Goal: Task Accomplishment & Management: Use online tool/utility

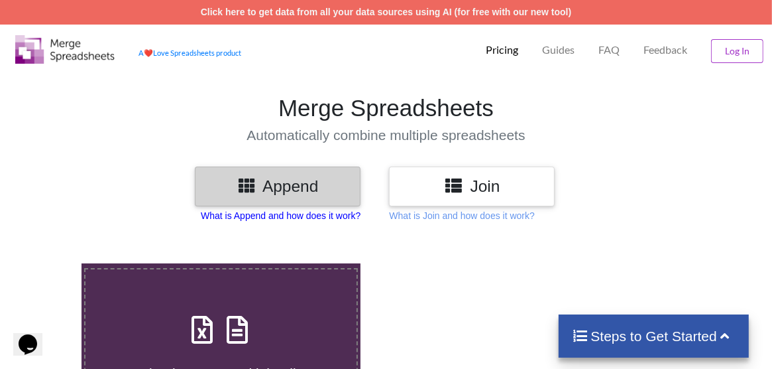
click at [319, 213] on p "What is Append and how does it work?" at bounding box center [281, 215] width 160 height 13
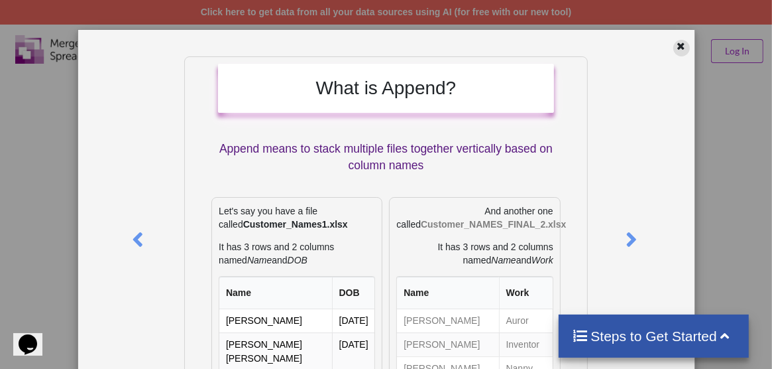
click at [677, 49] on icon at bounding box center [681, 44] width 11 height 9
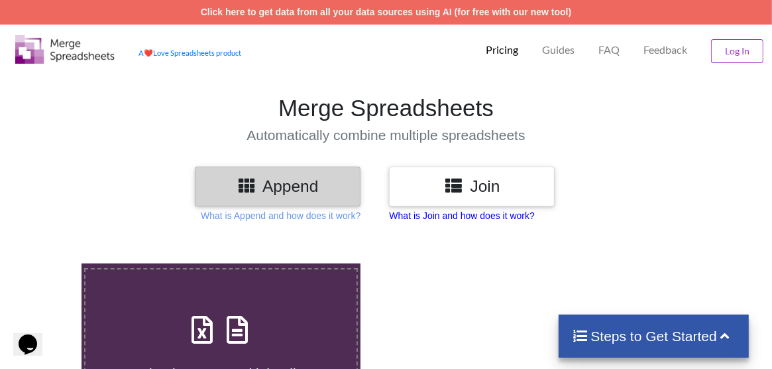
click at [475, 215] on p "What is Join and how does it work?" at bounding box center [461, 215] width 145 height 13
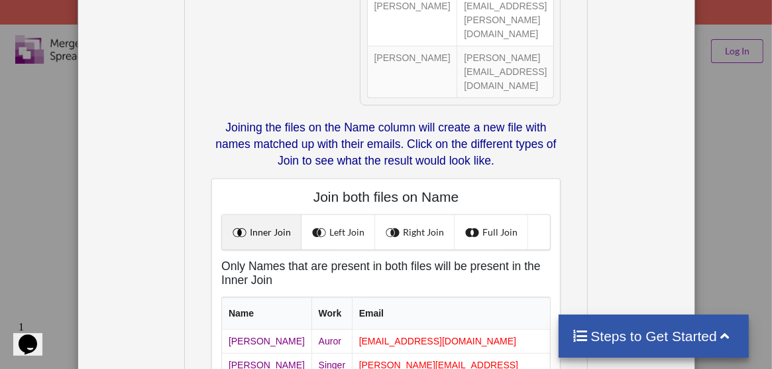
scroll to position [428, 0]
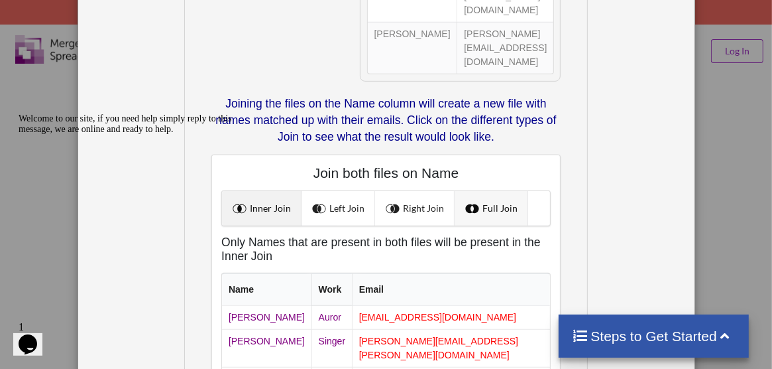
click at [497, 191] on link "Full Join" at bounding box center [492, 208] width 74 height 34
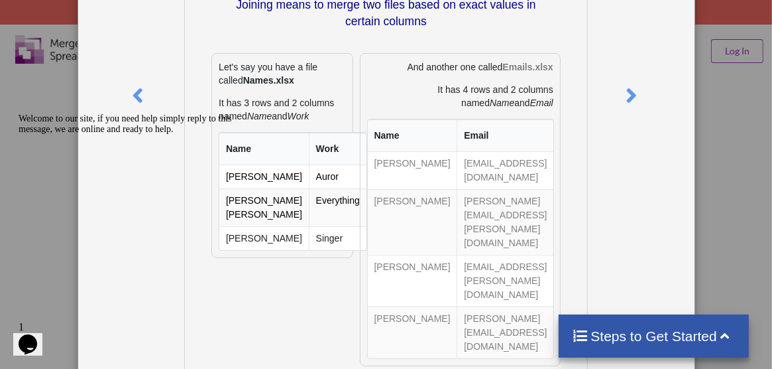
scroll to position [0, 0]
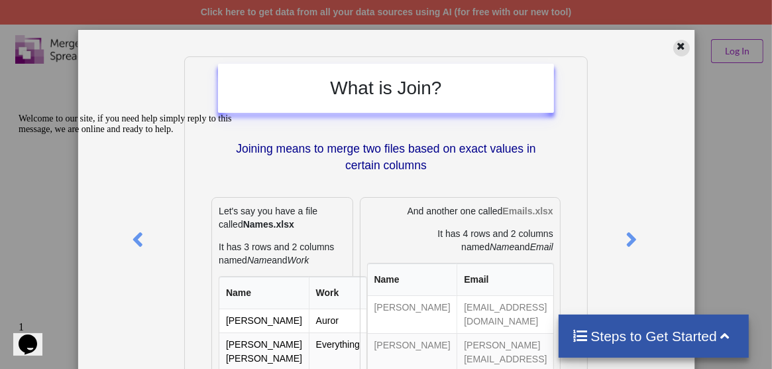
click at [676, 43] on icon at bounding box center [681, 44] width 11 height 9
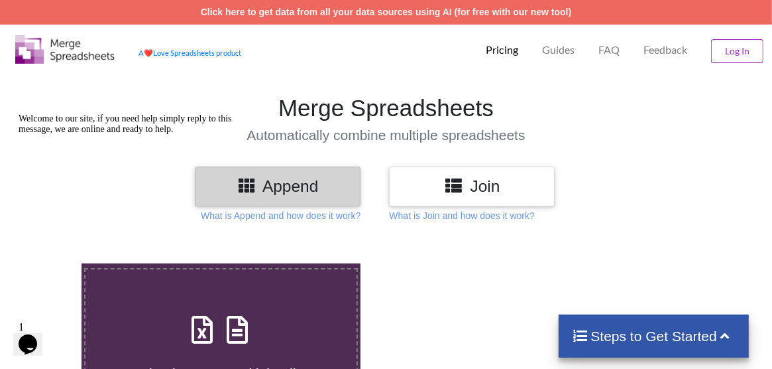
click at [277, 181] on h3 "Append" at bounding box center [278, 185] width 146 height 19
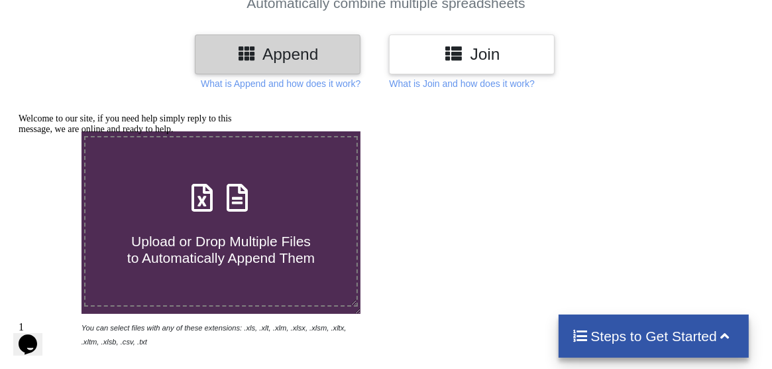
scroll to position [199, 0]
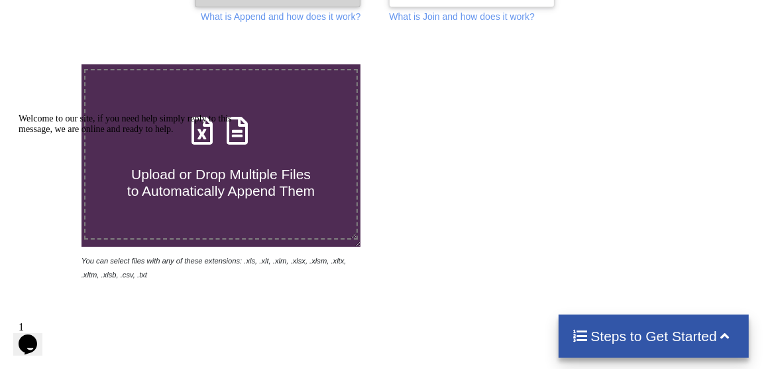
click at [231, 134] on div "Welcome to our site, if you need help simply reply to this message, we are onli…" at bounding box center [138, 123] width 239 height 21
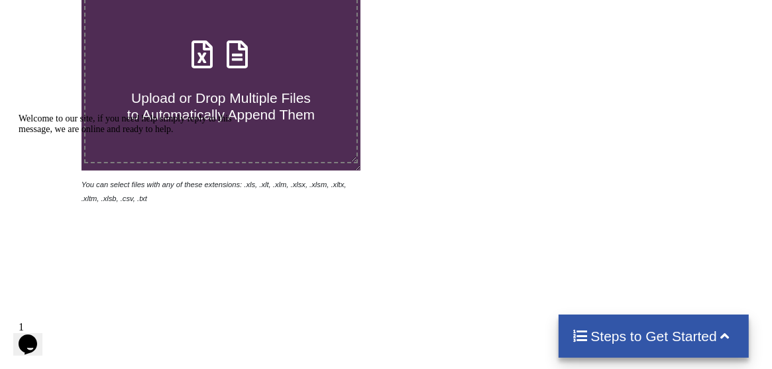
scroll to position [0, 0]
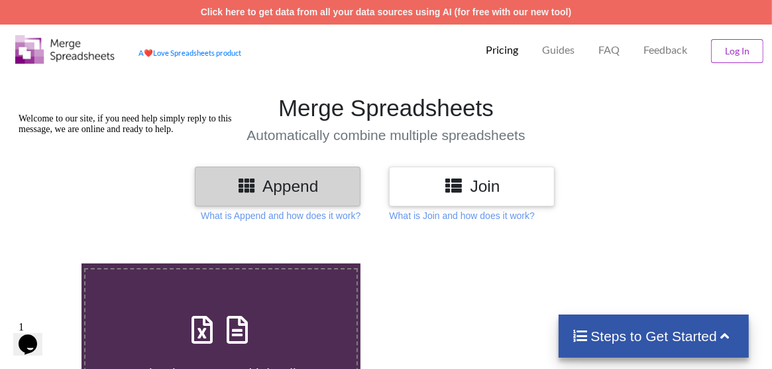
click at [19, 113] on icon "Chat attention grabber" at bounding box center [19, 113] width 0 height 0
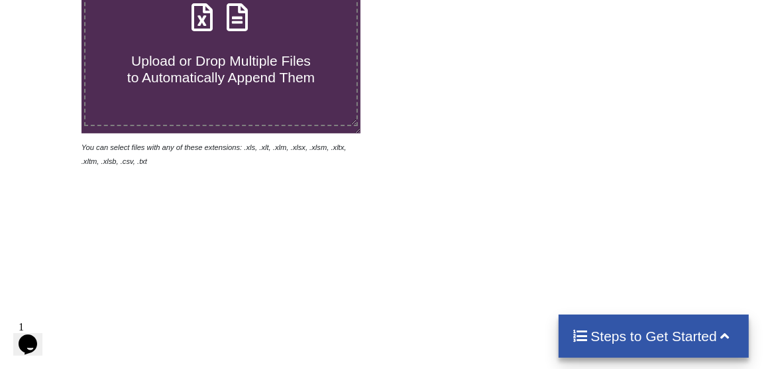
scroll to position [265, 0]
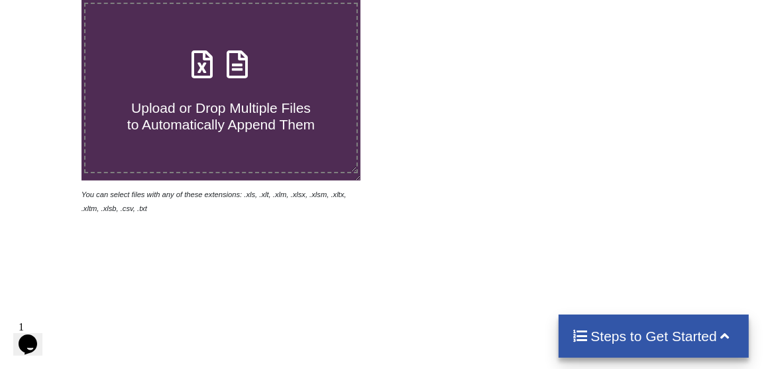
click at [241, 70] on icon at bounding box center [237, 58] width 33 height 28
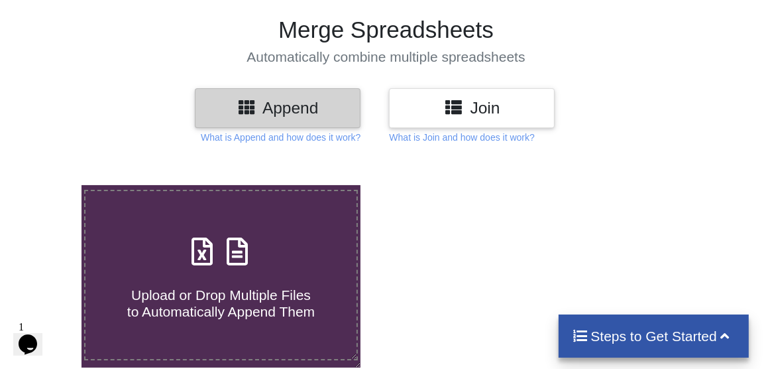
type input "C:\fakepath\Actual Vijayawada dhruva.xls"
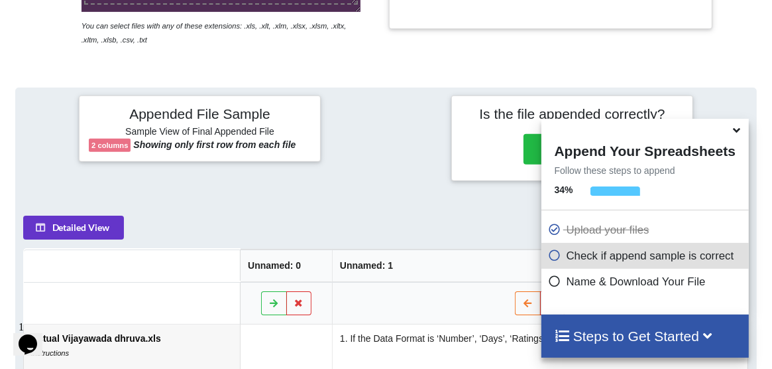
scroll to position [521, 0]
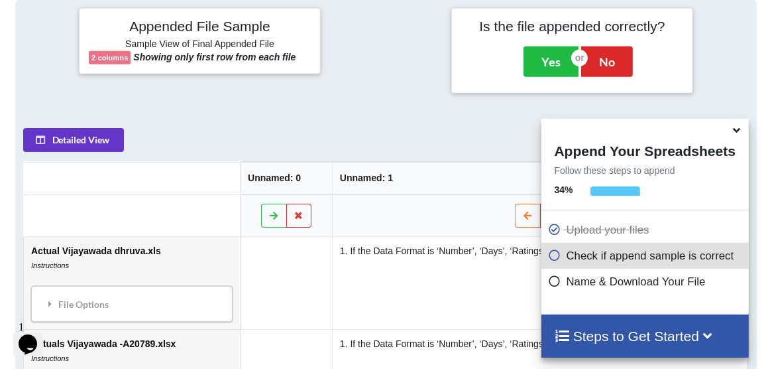
click at [737, 131] on icon at bounding box center [737, 128] width 14 height 12
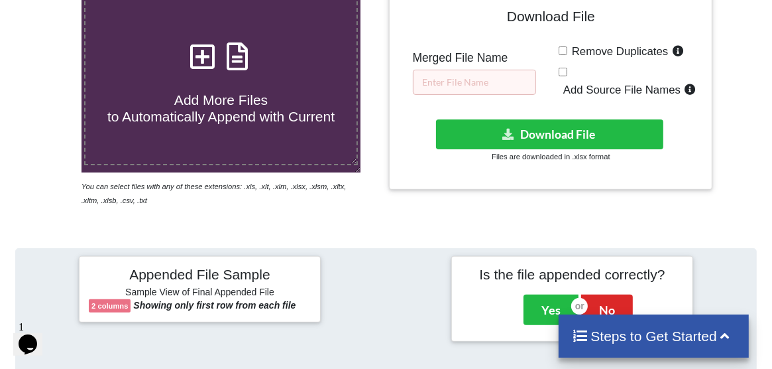
scroll to position [265, 0]
